Goal: Contribute content: Contribute content

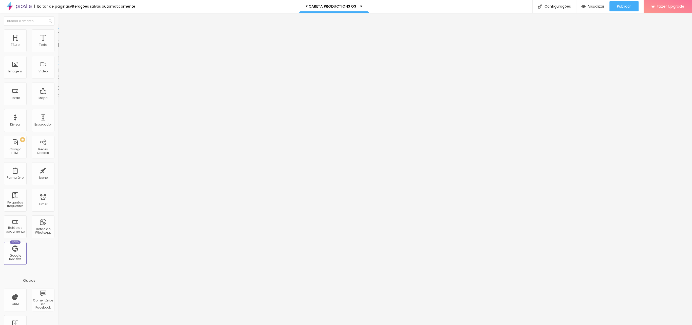
paste input "[URL][DOMAIN_NAME]"
type input "[URL][DOMAIN_NAME]"
click at [63, 37] on span "Avançado" at bounding box center [71, 38] width 17 height 4
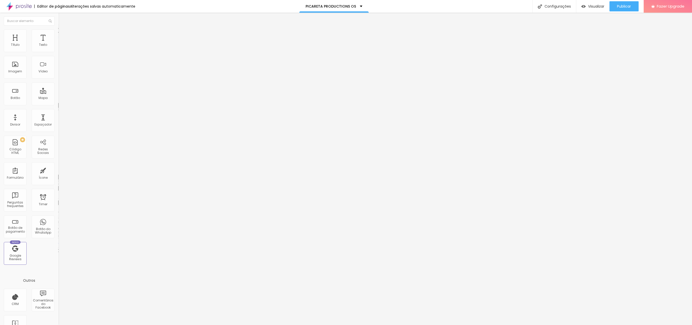
type input "0"
drag, startPoint x: 8, startPoint y: 48, endPoint x: 4, endPoint y: 52, distance: 6.3
type input "0"
click at [58, 98] on input "range" at bounding box center [74, 100] width 33 height 4
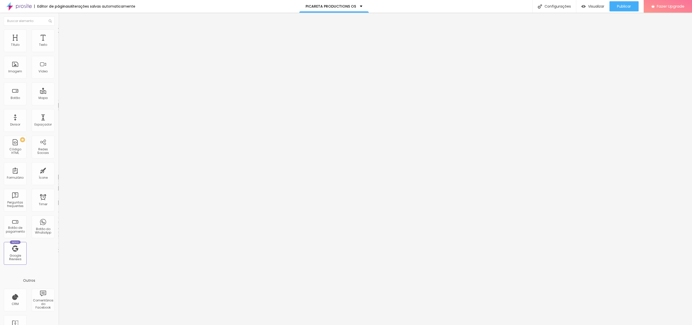
type input "7"
type input "0"
drag, startPoint x: 7, startPoint y: 58, endPoint x: -2, endPoint y: 58, distance: 8.9
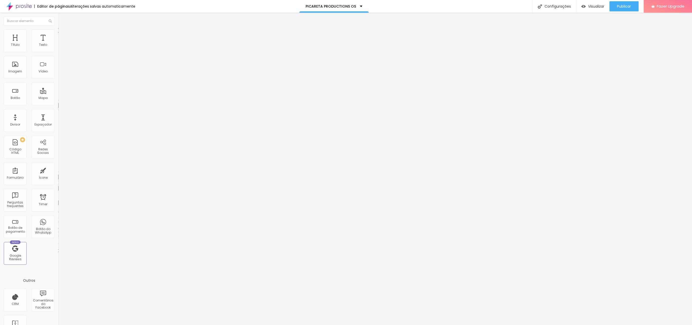
type input "0"
click at [58, 170] on input "range" at bounding box center [74, 172] width 33 height 4
click at [58, 33] on li "Estilo" at bounding box center [87, 31] width 58 height 5
type input "53"
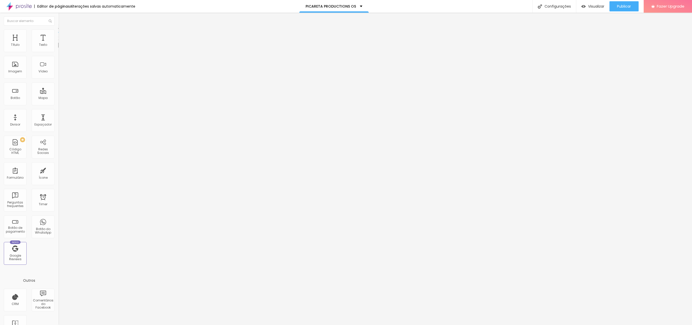
type input "52"
type input "43"
type input "44"
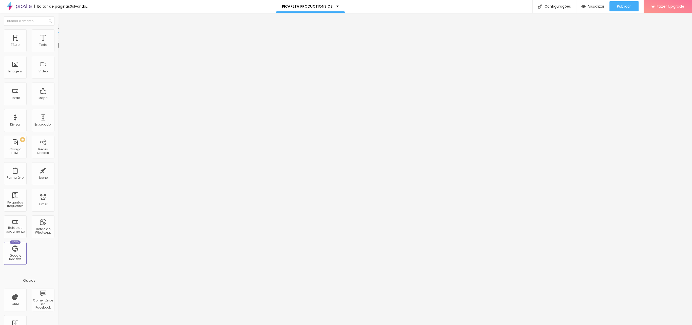
type input "44"
type input "48"
type input "51"
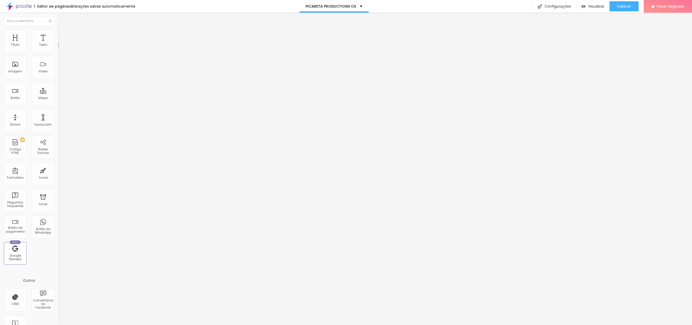
click at [58, 52] on input "range" at bounding box center [74, 50] width 33 height 4
click at [58, 34] on li "Avançado" at bounding box center [87, 36] width 58 height 5
type input "0"
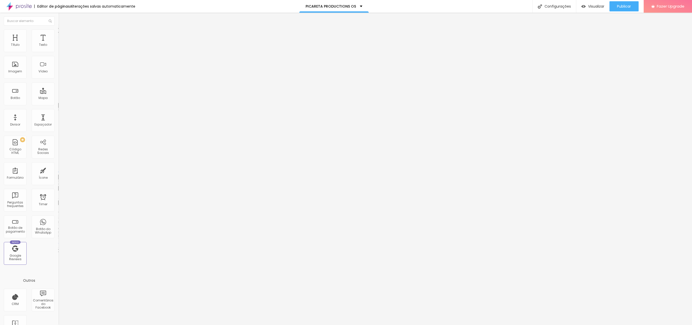
click at [58, 170] on input "range" at bounding box center [74, 172] width 33 height 4
type input "0"
drag, startPoint x: 31, startPoint y: 50, endPoint x: -19, endPoint y: 47, distance: 50.0
type input "0"
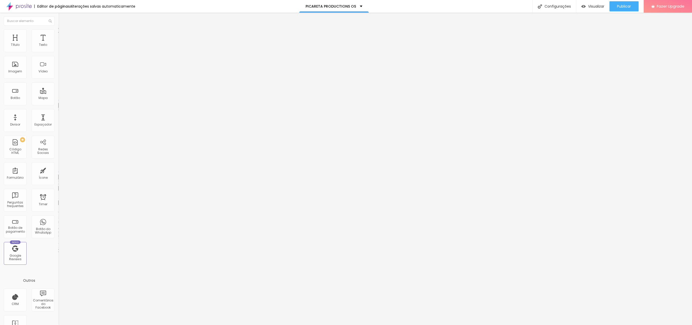
click at [58, 98] on input "range" at bounding box center [74, 100] width 33 height 4
click at [63, 38] on span "Avançado" at bounding box center [71, 38] width 17 height 4
type input "0"
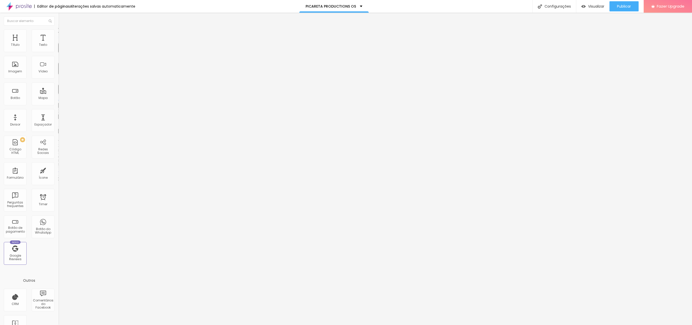
click at [58, 98] on input "range" at bounding box center [74, 100] width 33 height 4
click at [63, 35] on span "Estilo" at bounding box center [67, 33] width 8 height 4
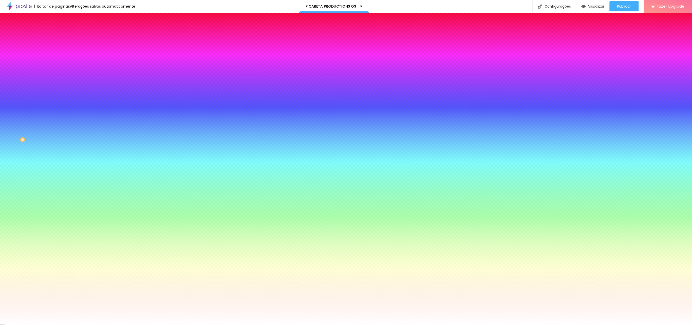
click at [58, 69] on div at bounding box center [87, 69] width 58 height 0
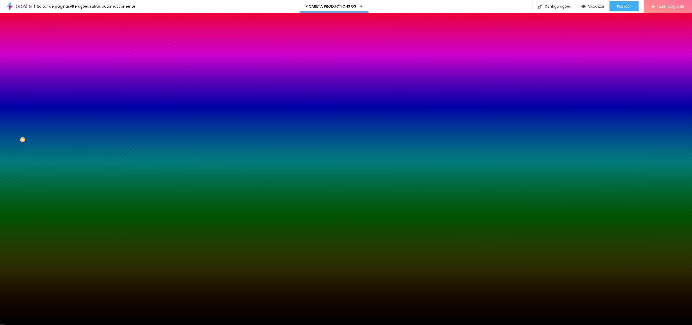
type input "#000000"
drag, startPoint x: 14, startPoint y: 132, endPoint x: 2, endPoint y: 137, distance: 13.9
click at [58, 105] on div "Imagem de fundo Adicionar imagem Efeito da Imagem Nenhum Nenhum Parallax Cor de…" at bounding box center [87, 73] width 58 height 66
click at [626, 7] on span "Publicar" at bounding box center [624, 6] width 14 height 4
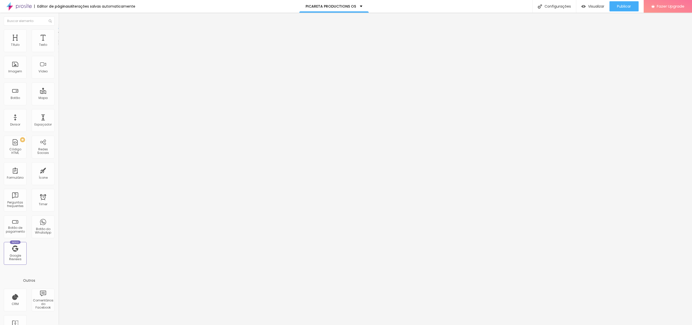
click at [58, 34] on img at bounding box center [60, 36] width 5 height 5
type input "0"
drag, startPoint x: 7, startPoint y: 58, endPoint x: -11, endPoint y: 56, distance: 18.2
type input "0"
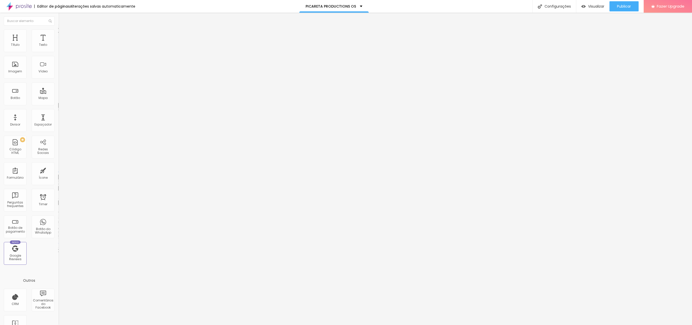
click at [58, 170] on input "range" at bounding box center [74, 172] width 33 height 4
type input "0"
drag, startPoint x: -26, startPoint y: 50, endPoint x: -30, endPoint y: 48, distance: 4.6
type input "0"
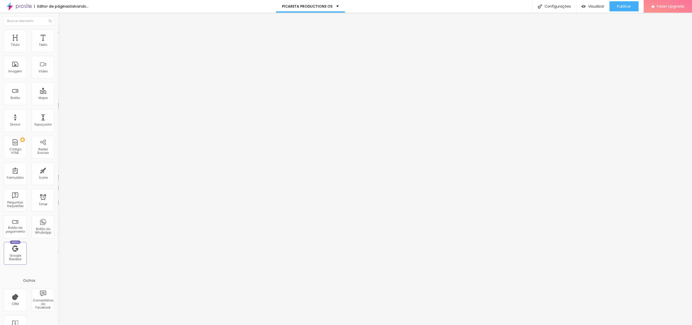
click at [58, 98] on input "range" at bounding box center [74, 100] width 33 height 4
click at [63, 36] on span "Avançado" at bounding box center [71, 38] width 17 height 4
type input "15"
type input "0"
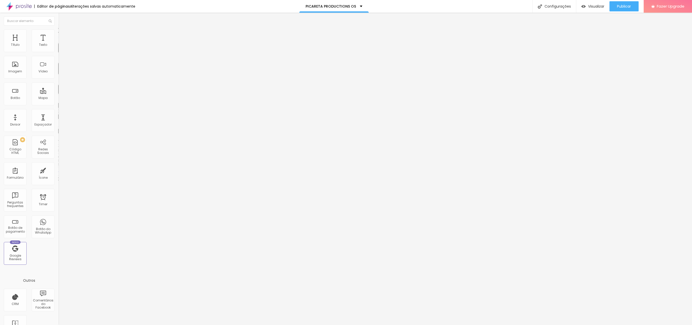
type input "0"
drag, startPoint x: 19, startPoint y: 50, endPoint x: -19, endPoint y: 48, distance: 37.3
type input "0"
click at [58, 98] on input "range" at bounding box center [74, 100] width 33 height 4
click at [63, 36] on span "Avançado" at bounding box center [71, 38] width 17 height 4
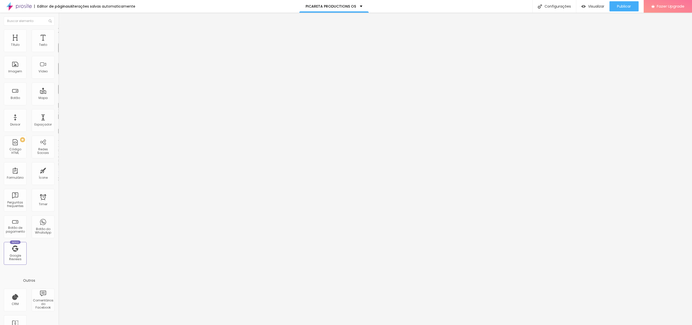
type input "0"
drag, startPoint x: -4, startPoint y: 48, endPoint x: -19, endPoint y: 48, distance: 14.7
type input "0"
click at [58, 98] on input "range" at bounding box center [74, 100] width 33 height 4
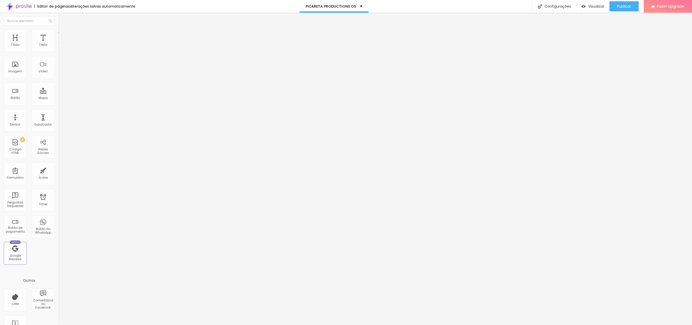
click at [63, 36] on span "Avançado" at bounding box center [71, 38] width 17 height 4
type input "15"
type input "0"
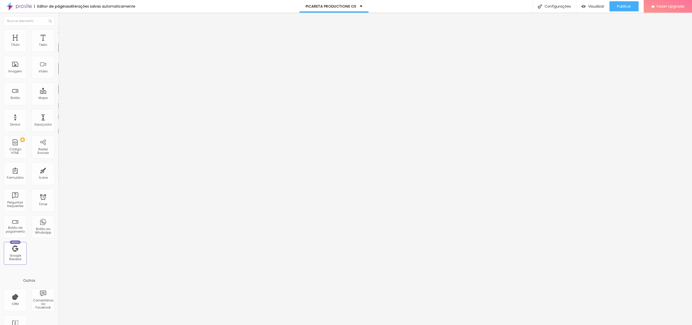
drag, startPoint x: 19, startPoint y: 49, endPoint x: -30, endPoint y: 46, distance: 48.8
type input "0"
click at [58, 98] on input "range" at bounding box center [74, 100] width 33 height 4
click at [63, 36] on span "Avançado" at bounding box center [71, 38] width 17 height 4
type input "0"
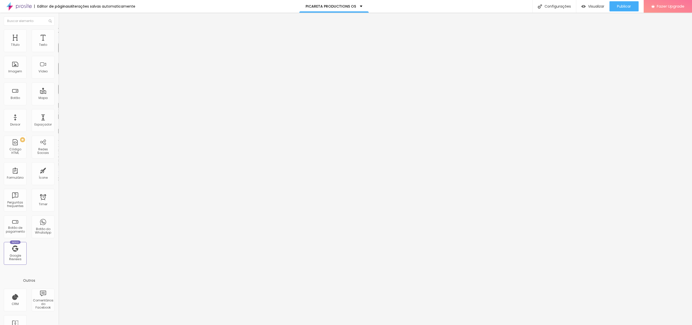
type input "0"
drag, startPoint x: -8, startPoint y: 47, endPoint x: -18, endPoint y: 46, distance: 9.9
type input "0"
click at [58, 98] on input "range" at bounding box center [74, 100] width 33 height 4
click at [58, 44] on span "Adicionar imagem" at bounding box center [74, 41] width 33 height 4
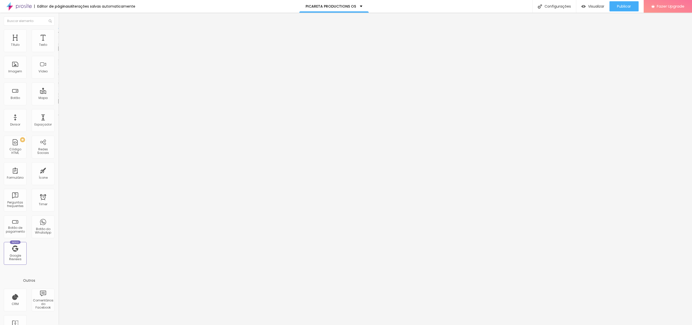
click at [58, 44] on span "Adicionar imagem" at bounding box center [74, 41] width 33 height 4
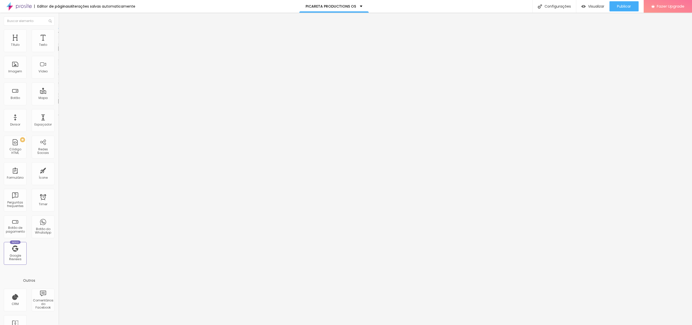
click at [58, 44] on span "Adicionar imagem" at bounding box center [74, 41] width 33 height 4
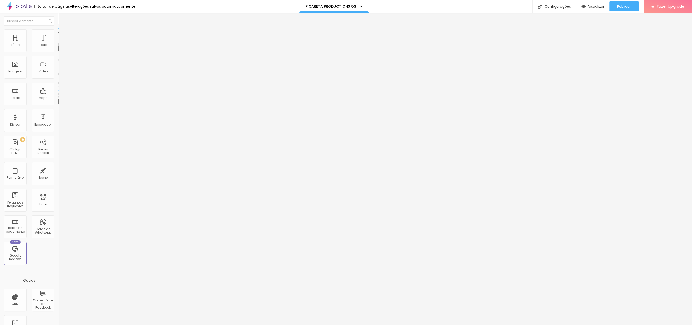
click at [58, 44] on span "Trocar imagem" at bounding box center [72, 41] width 28 height 4
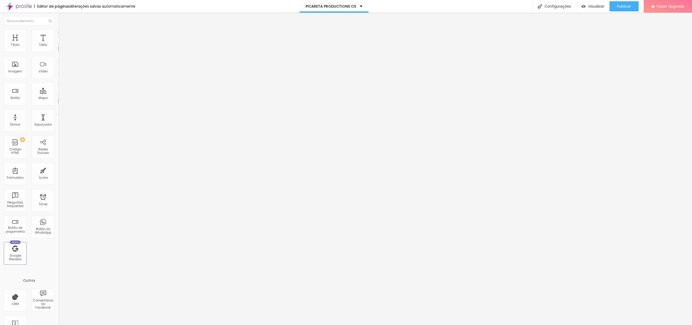
click at [58, 44] on span "Trocar imagem" at bounding box center [72, 41] width 28 height 4
click at [58, 47] on div "Modo Encaixotado Encaixotado Completo" at bounding box center [87, 47] width 58 height 14
click at [58, 46] on span "Encaixotado" at bounding box center [68, 44] width 20 height 4
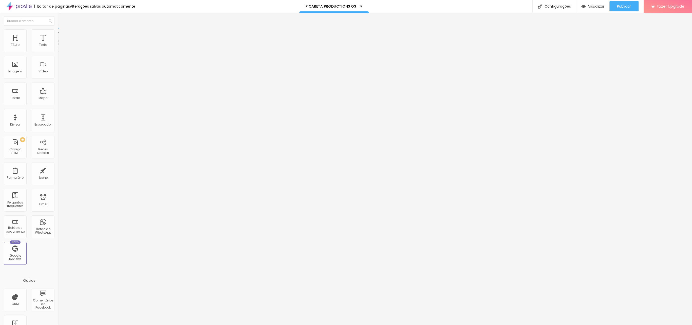
click at [58, 54] on span "Completo" at bounding box center [65, 52] width 15 height 4
click at [58, 44] on span "Trocar imagem" at bounding box center [72, 41] width 28 height 4
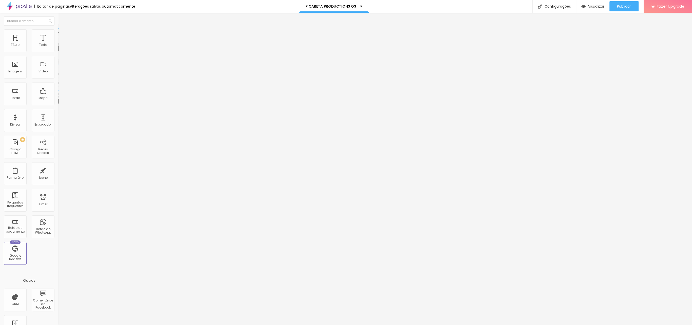
click at [58, 44] on span "Trocar imagem" at bounding box center [72, 41] width 28 height 4
drag, startPoint x: 115, startPoint y: 83, endPoint x: 180, endPoint y: 111, distance: 71.2
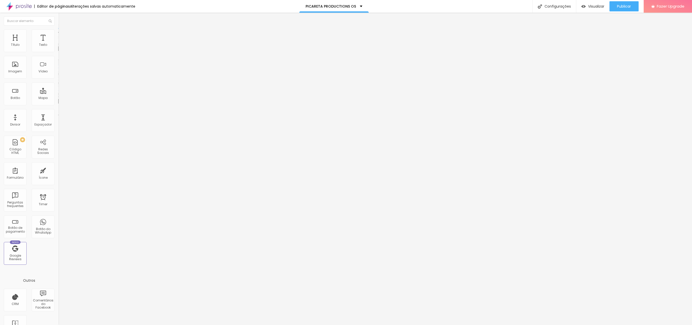
click at [626, 4] on div "Publicar" at bounding box center [624, 6] width 14 height 10
click at [594, 6] on span "Visualizar" at bounding box center [592, 6] width 16 height 4
click at [623, 4] on span "Publicar" at bounding box center [624, 6] width 14 height 4
